Goal: Use online tool/utility: Utilize a website feature to perform a specific function

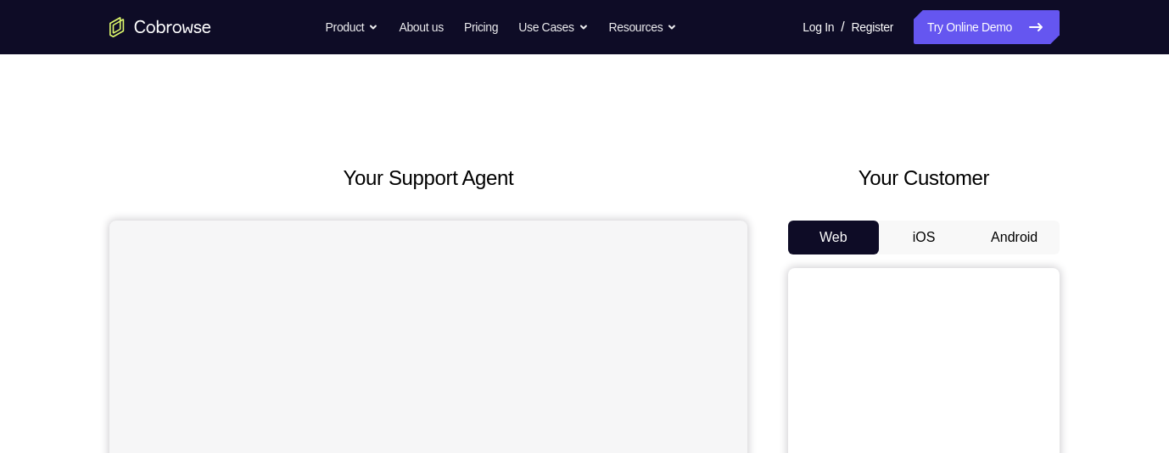
click at [1022, 234] on button "Android" at bounding box center [1014, 238] width 91 height 34
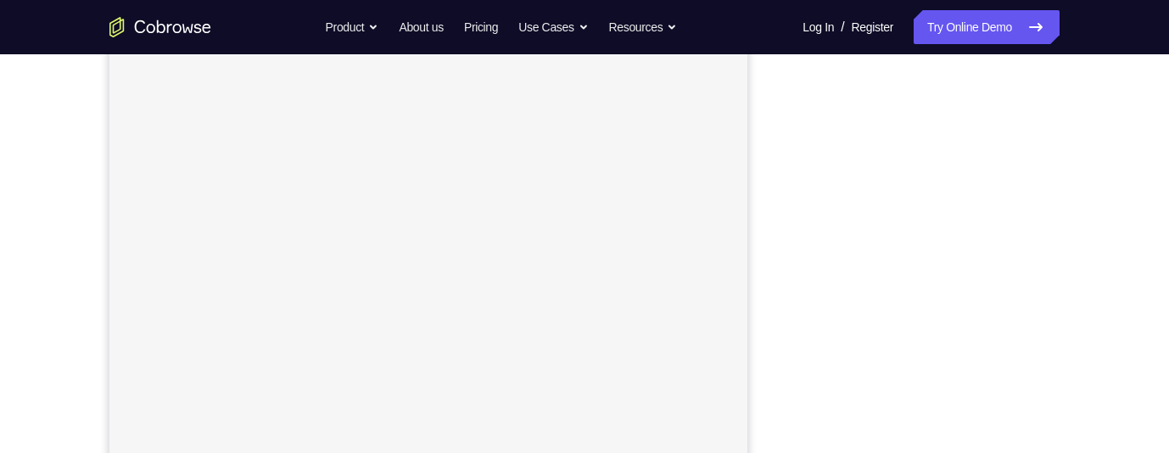
scroll to position [271, 0]
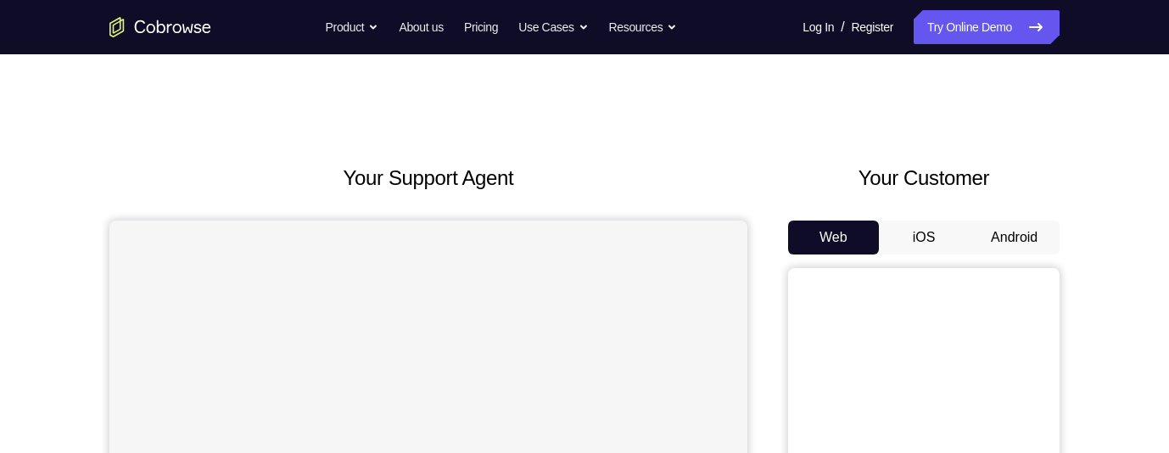
click at [1005, 247] on button "Android" at bounding box center [1014, 238] width 91 height 34
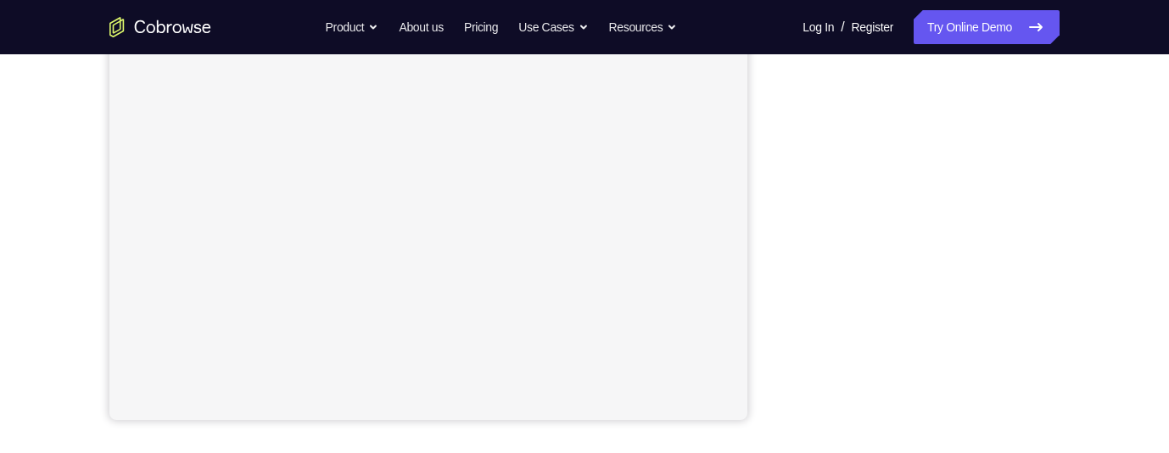
scroll to position [368, 0]
